Goal: Task Accomplishment & Management: Manage account settings

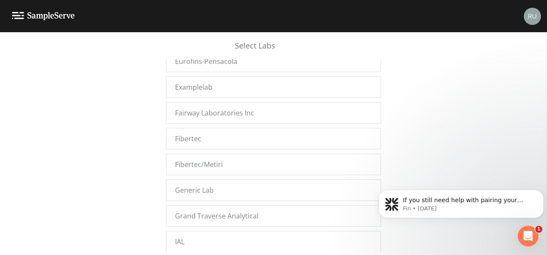
scroll to position [14759, 0]
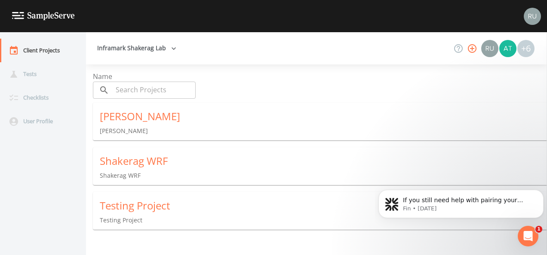
click at [276, 9] on div at bounding box center [273, 16] width 547 height 32
click at [473, 47] on icon "button" at bounding box center [472, 48] width 10 height 10
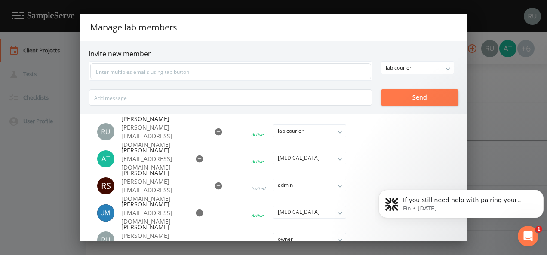
scroll to position [43, 0]
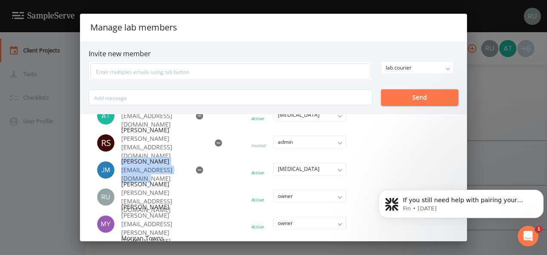
drag, startPoint x: 121, startPoint y: 161, endPoint x: 195, endPoint y: 179, distance: 76.1
click at [185, 179] on div "Jonathan Mckinney jmckinney@inframark.com" at bounding box center [153, 170] width 64 height 26
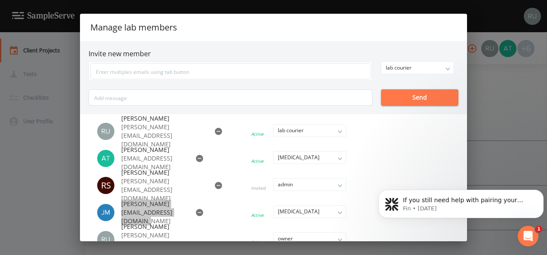
scroll to position [0, 0]
drag, startPoint x: 52, startPoint y: 163, endPoint x: 51, endPoint y: 156, distance: 7.4
click at [52, 163] on div "Manage lab members Invite new member lab courier owner admin lab manager lab te…" at bounding box center [273, 127] width 547 height 255
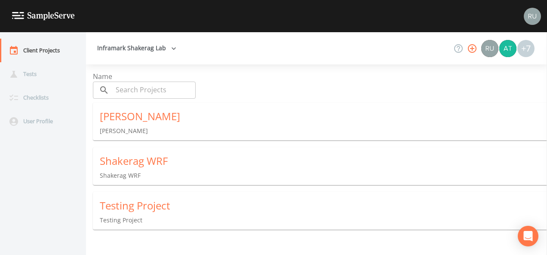
click at [472, 48] on icon "button" at bounding box center [472, 48] width 9 height 9
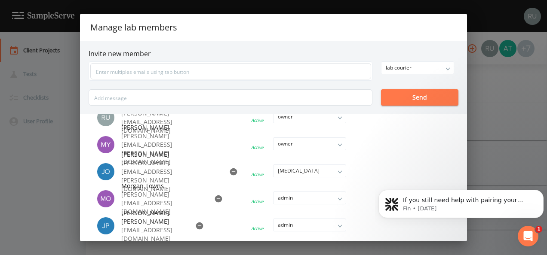
scroll to position [80, 0]
